Goal: Transaction & Acquisition: Subscribe to service/newsletter

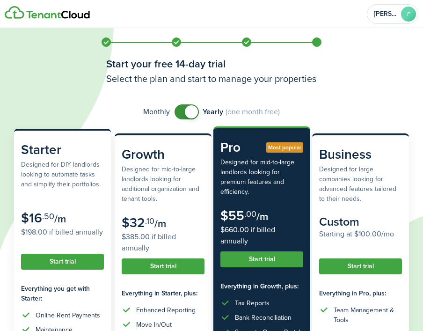
click at [57, 194] on button "Start trial" at bounding box center [62, 262] width 83 height 16
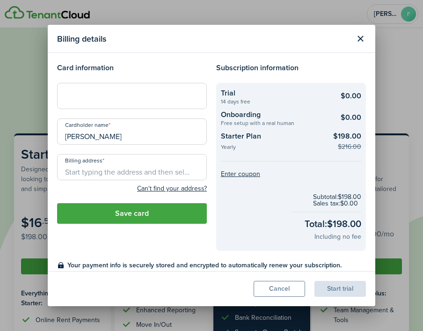
click at [363, 39] on button "Close modal" at bounding box center [361, 39] width 16 height 16
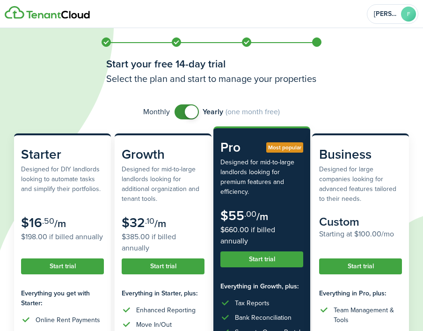
click at [185, 113] on span at bounding box center [186, 111] width 9 height 15
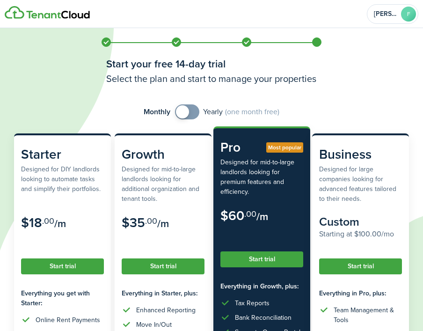
click at [181, 117] on span at bounding box center [182, 111] width 13 height 13
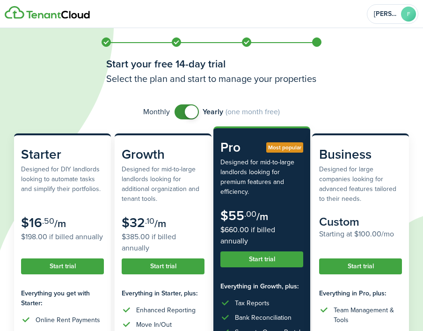
checkbox input "false"
click at [182, 117] on span at bounding box center [186, 111] width 9 height 15
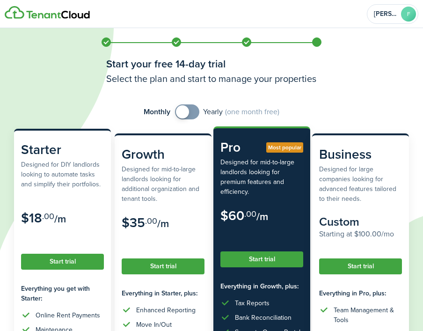
click at [73, 194] on button "Start trial" at bounding box center [62, 262] width 83 height 16
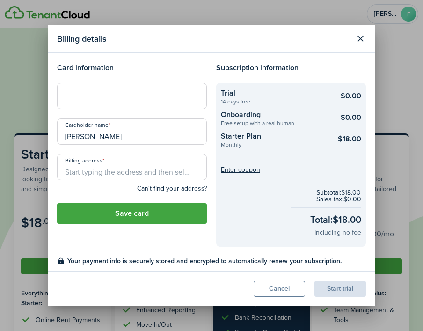
click at [163, 113] on div "Card information Cardholder name [PERSON_NAME] Billing address Can't find your …" at bounding box center [131, 154] width 159 height 185
click at [166, 101] on div at bounding box center [132, 96] width 150 height 26
click at [131, 174] on input "Billing address" at bounding box center [132, 167] width 150 height 26
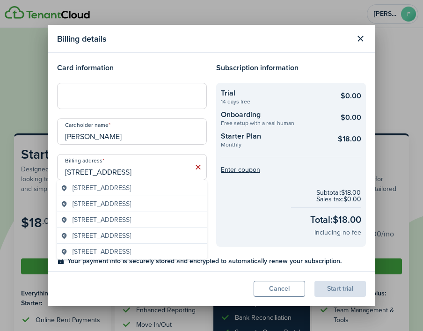
click at [131, 190] on span "[STREET_ADDRESS]" at bounding box center [102, 188] width 59 height 10
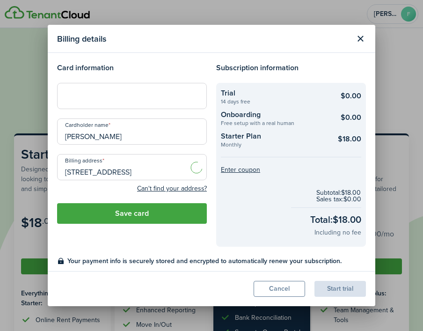
type input "[STREET_ADDRESS]"
click at [157, 194] on button "Save card" at bounding box center [132, 213] width 150 height 21
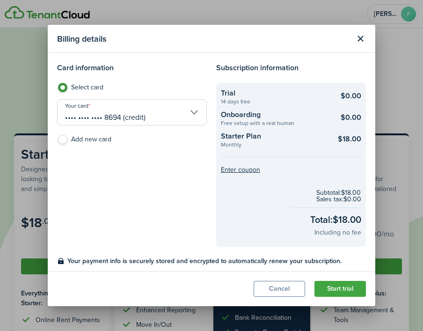
click at [336, 194] on button "Start trial" at bounding box center [341, 289] width 52 height 16
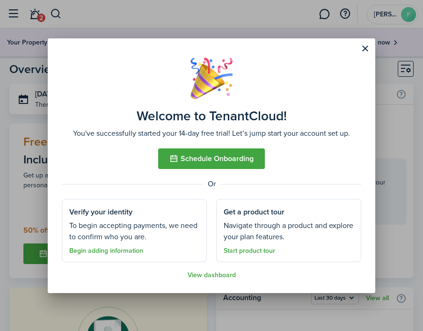
click at [364, 47] on button "Close modal" at bounding box center [365, 49] width 16 height 16
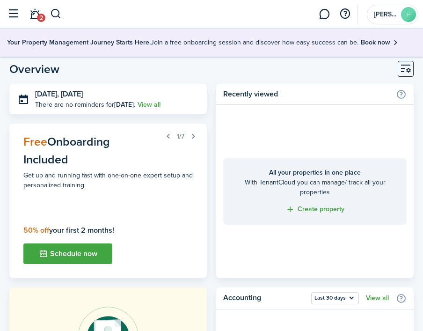
click at [15, 19] on button "button" at bounding box center [13, 14] width 18 height 18
click at [54, 17] on button "button" at bounding box center [56, 14] width 12 height 16
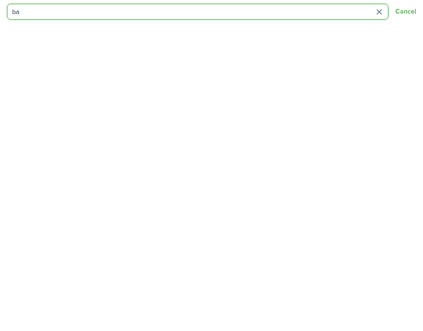
type input "b"
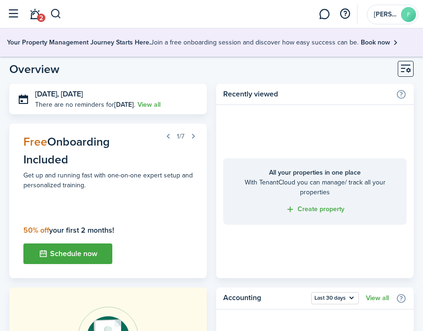
click at [37, 16] on span "2" at bounding box center [41, 18] width 8 height 8
